Goal: Consume media (video, audio): Consume media (video, audio)

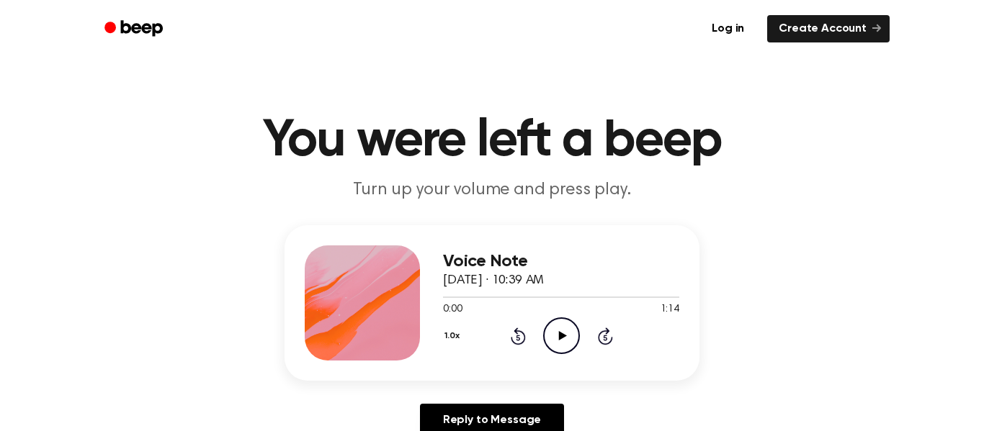
click at [342, 333] on div at bounding box center [362, 303] width 115 height 115
click at [359, 307] on div at bounding box center [362, 303] width 115 height 115
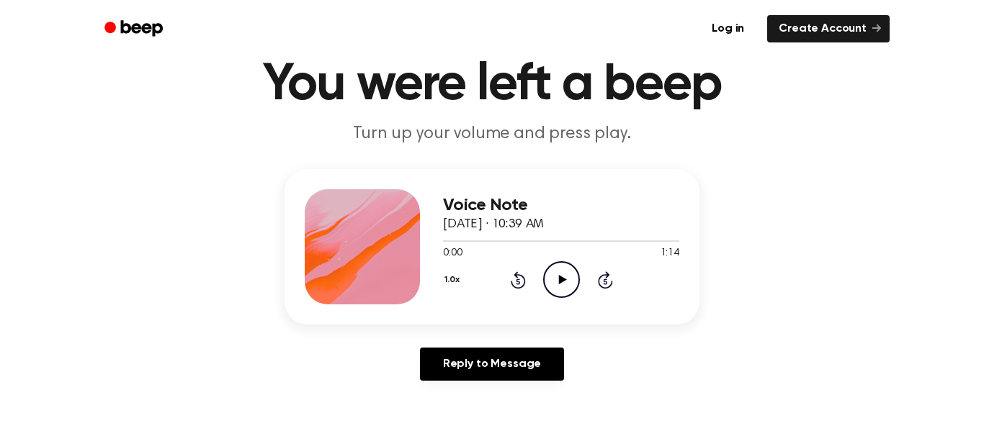
scroll to position [183, 0]
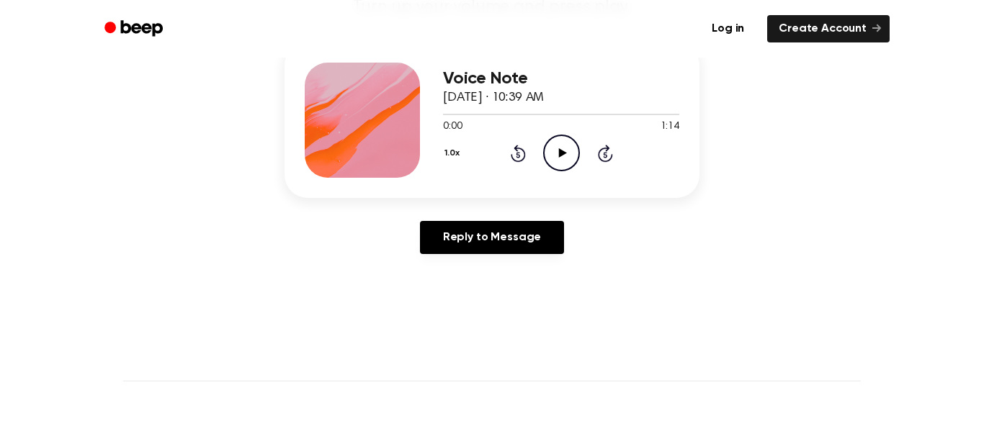
click at [570, 135] on icon "Play Audio" at bounding box center [561, 153] width 37 height 37
click at [567, 161] on icon "Pause Audio" at bounding box center [561, 153] width 37 height 37
click at [460, 161] on button "1.0x" at bounding box center [454, 153] width 22 height 24
click at [448, 164] on button "1.0x" at bounding box center [454, 153] width 22 height 24
click at [447, 160] on button "1.0x" at bounding box center [454, 153] width 22 height 24
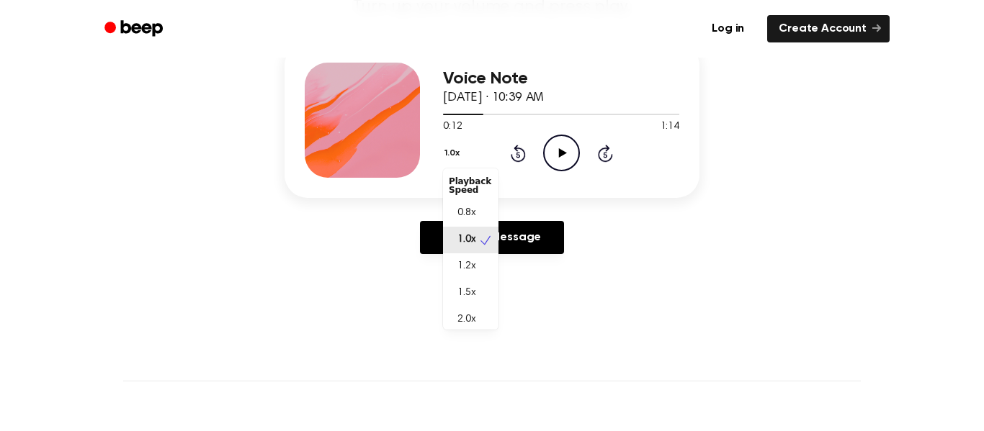
click at [462, 287] on span "1.5x" at bounding box center [466, 293] width 18 height 15
click at [453, 159] on button "1.5x" at bounding box center [453, 153] width 21 height 24
click at [485, 316] on div "2.0x" at bounding box center [470, 313] width 55 height 27
click at [454, 159] on button "2.0x" at bounding box center [455, 153] width 24 height 24
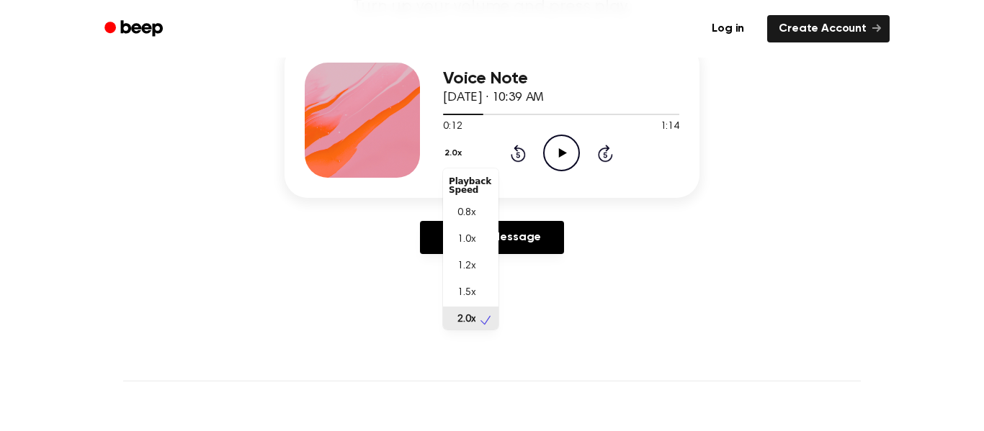
scroll to position [4, 0]
click at [463, 264] on span "1.2x" at bounding box center [466, 263] width 18 height 15
click at [558, 164] on icon "Play Audio" at bounding box center [561, 153] width 37 height 37
